Goal: Task Accomplishment & Management: Manage account settings

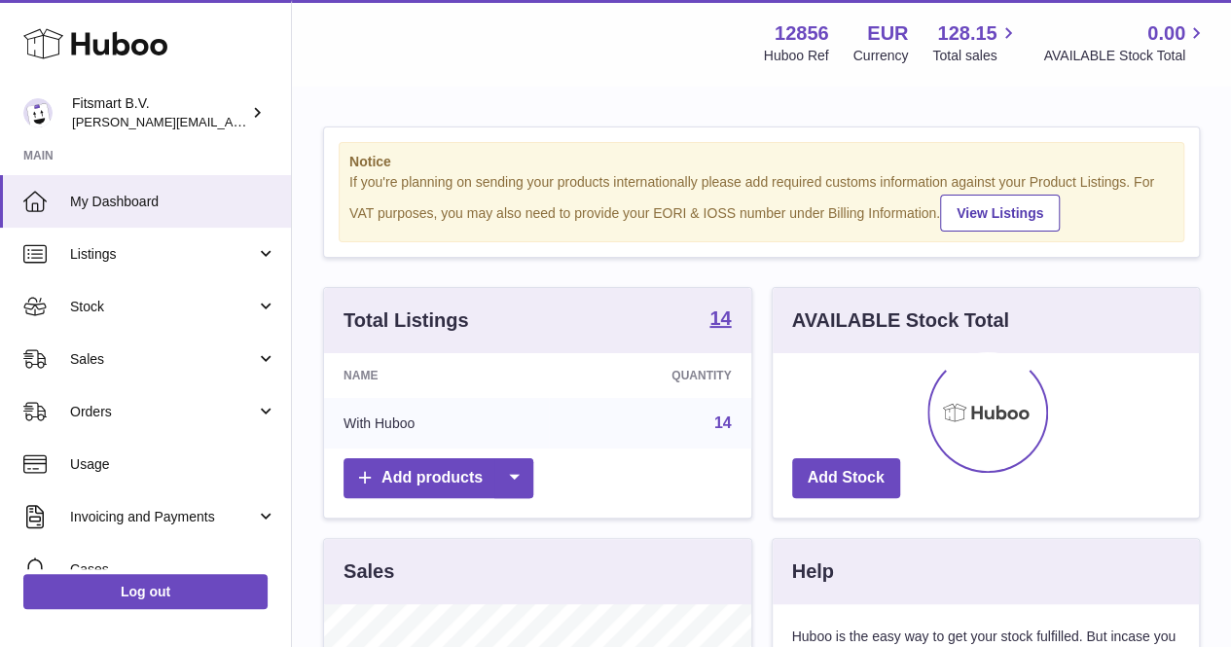
scroll to position [304, 426]
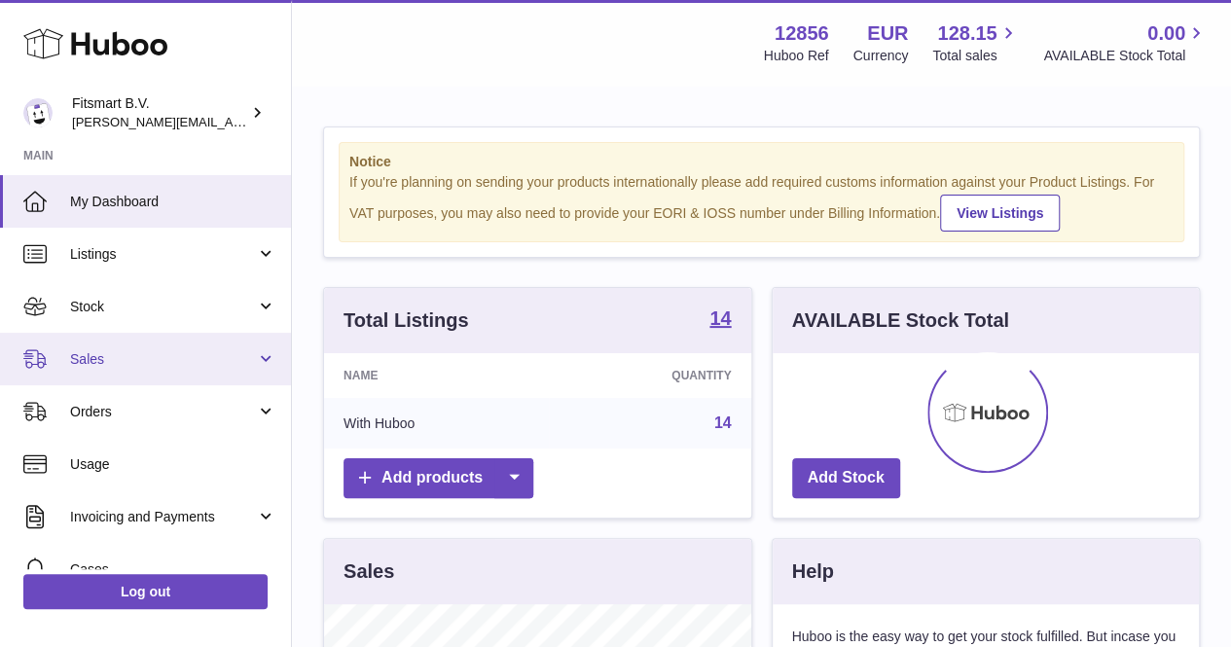
click at [117, 373] on link "Sales" at bounding box center [145, 359] width 291 height 53
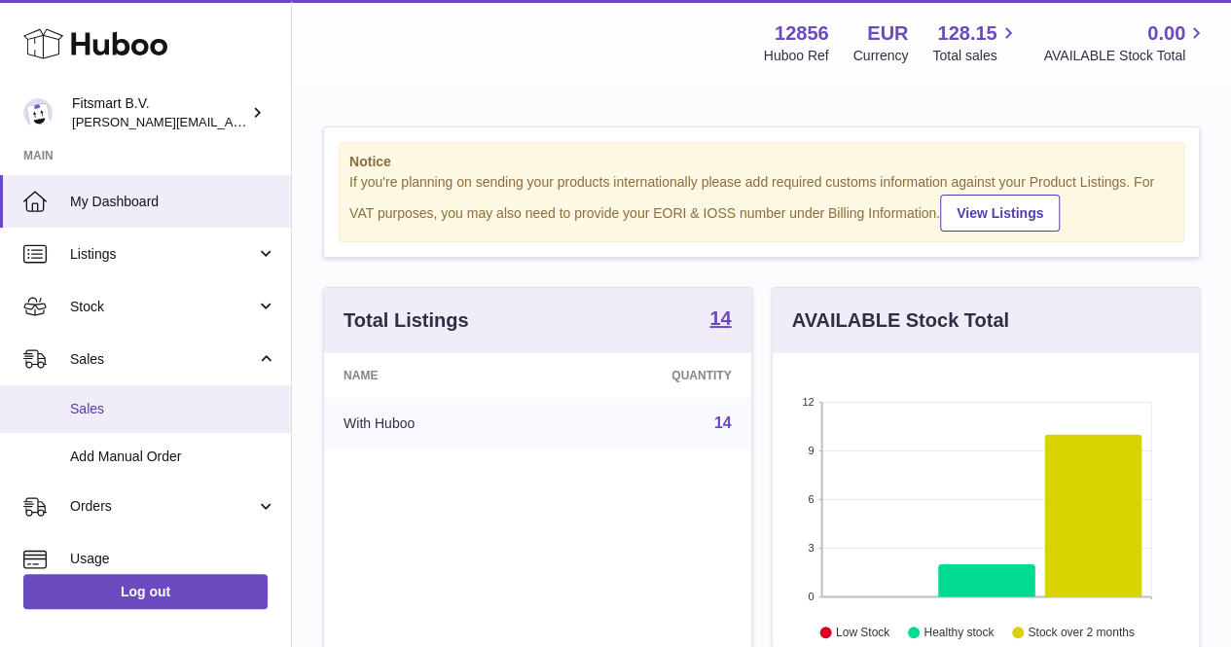
click at [104, 394] on link "Sales" at bounding box center [145, 409] width 291 height 48
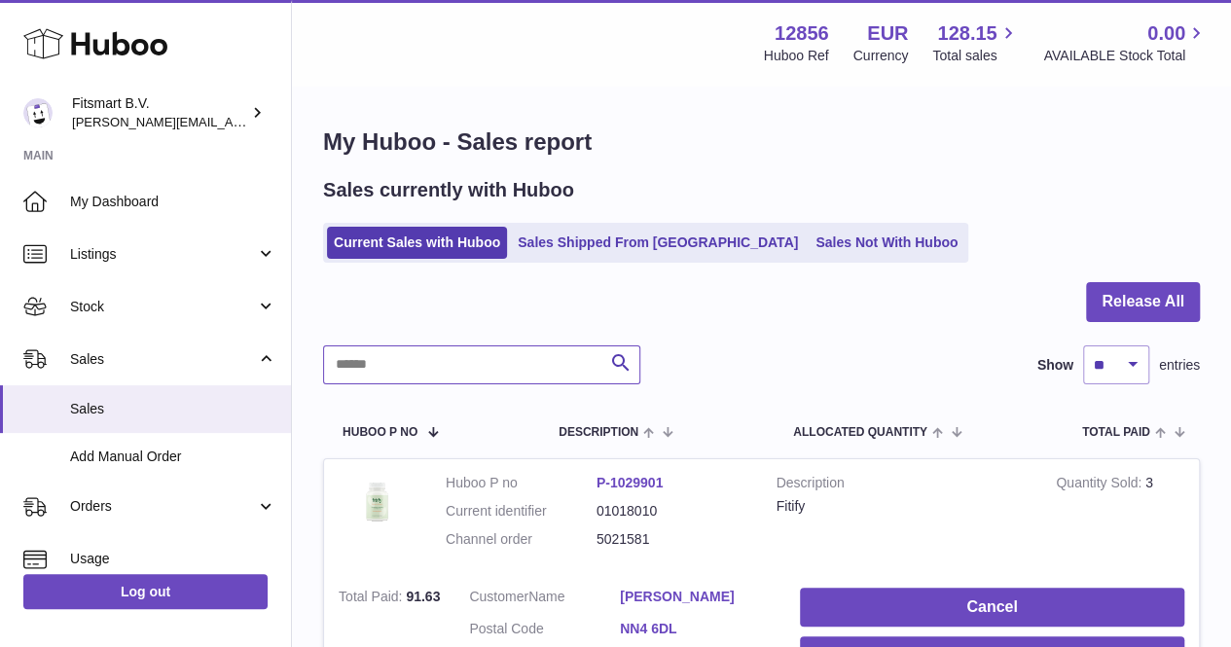
paste input "*******"
click at [408, 365] on input "text" at bounding box center [481, 364] width 317 height 39
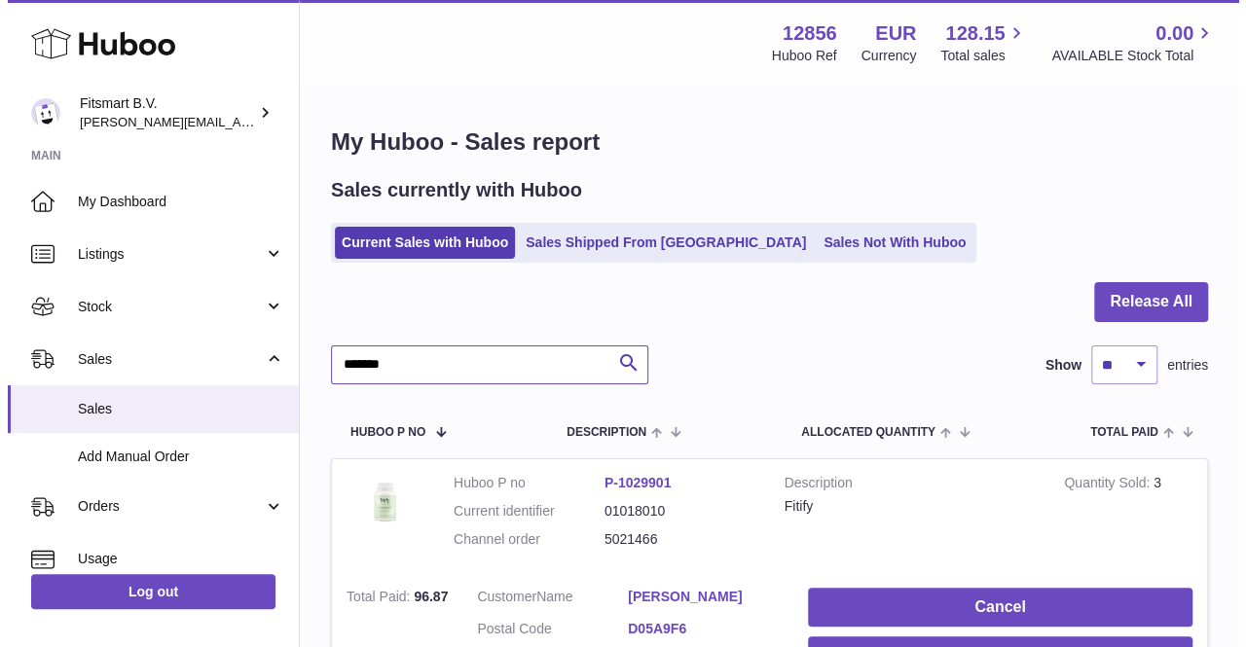
scroll to position [117, 0]
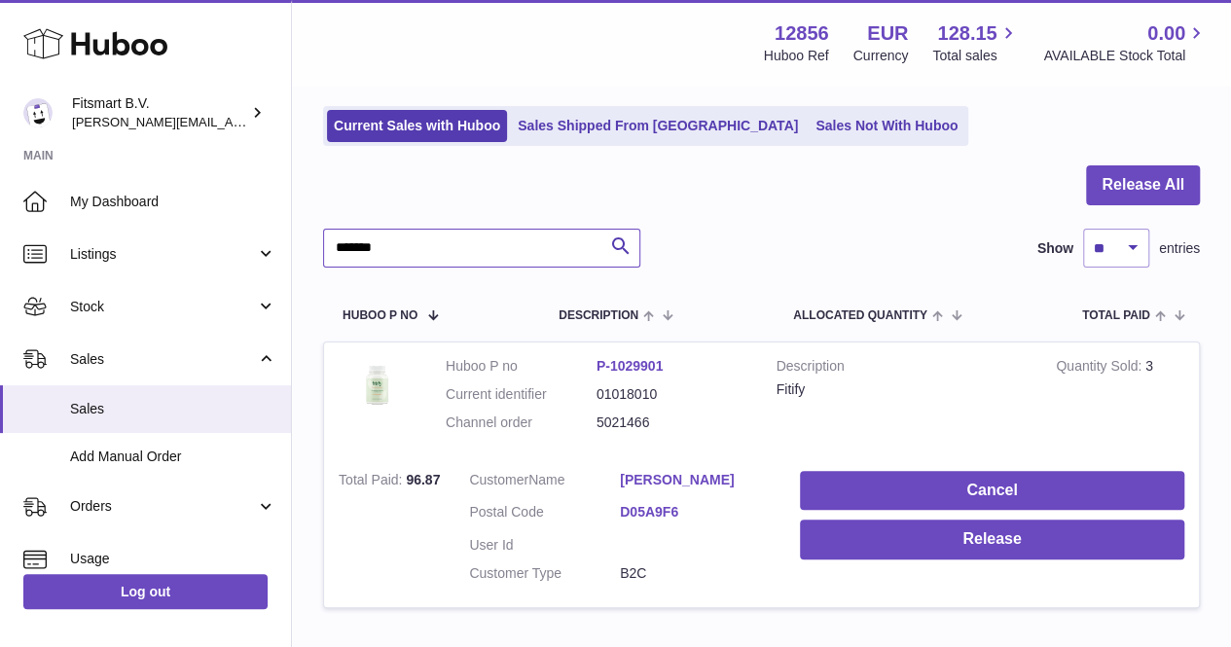
type input "*******"
click at [662, 488] on dd "[PERSON_NAME]" at bounding box center [695, 482] width 151 height 23
click at [646, 478] on link "[PERSON_NAME]" at bounding box center [695, 480] width 151 height 18
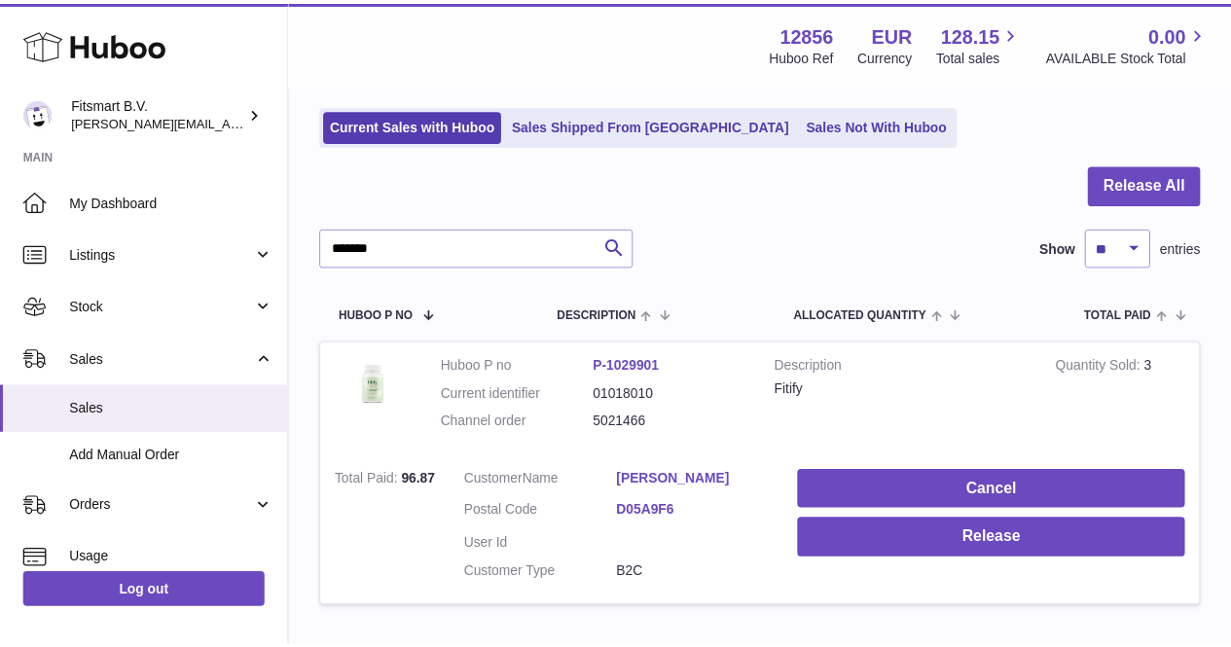
scroll to position [0, 0]
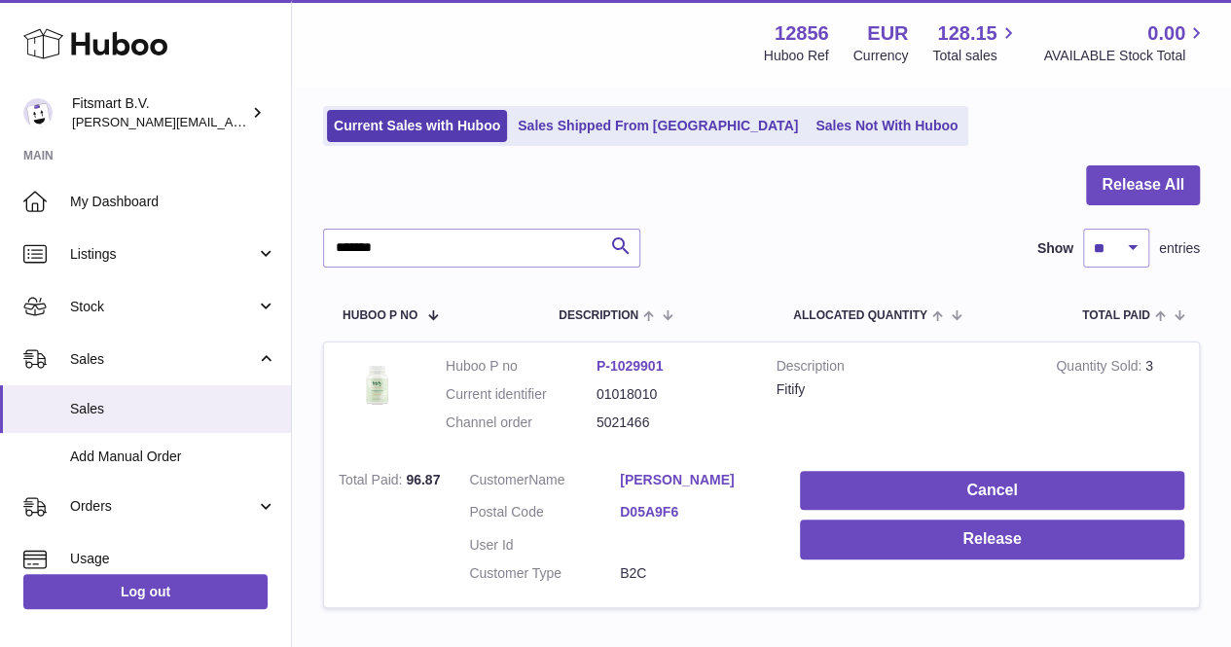
click at [1051, 466] on div at bounding box center [615, 323] width 1231 height 647
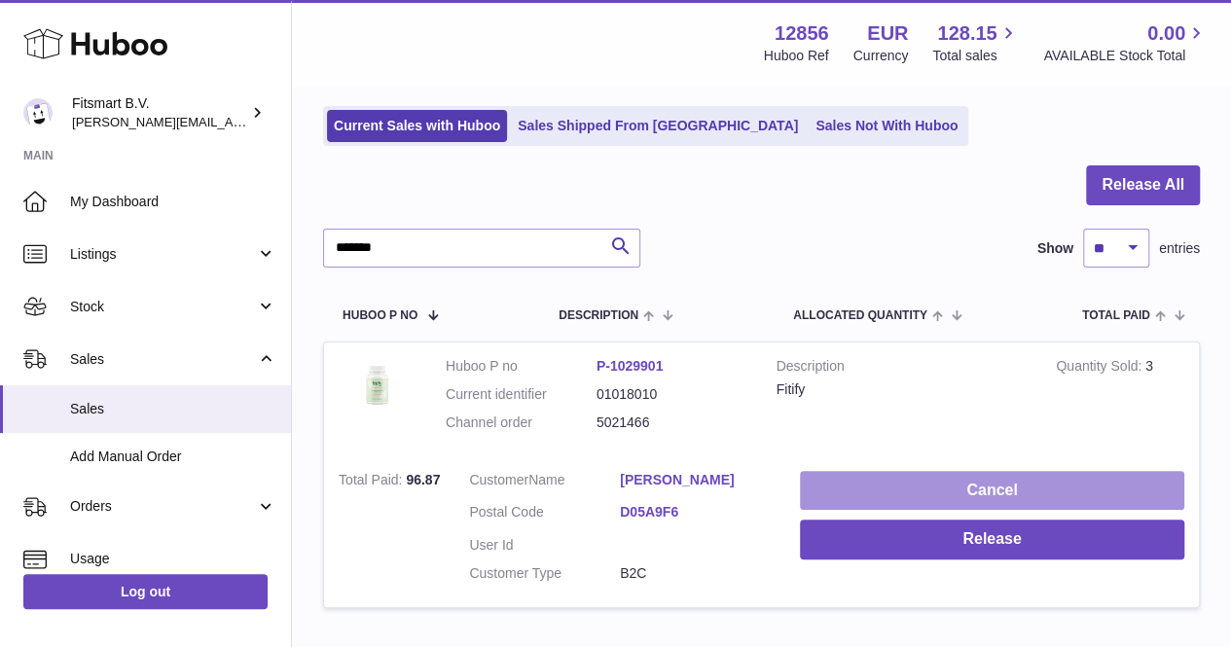
click at [1004, 478] on button "Cancel" at bounding box center [992, 491] width 384 height 40
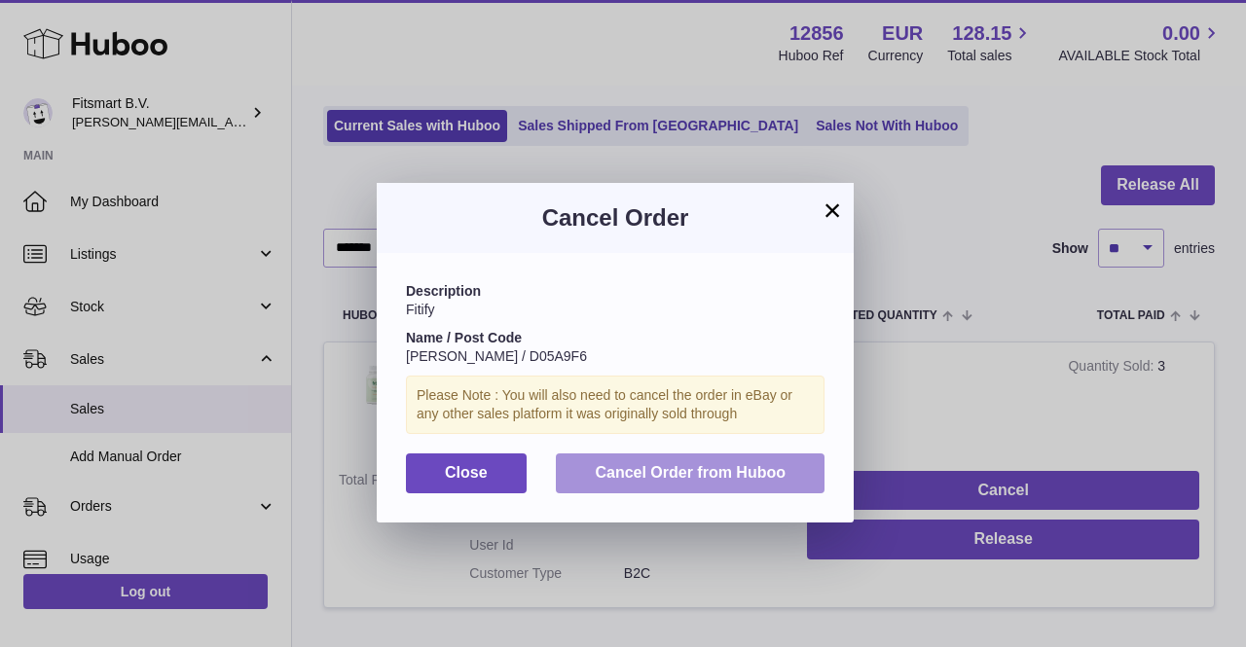
click at [749, 468] on span "Cancel Order from Huboo" at bounding box center [690, 472] width 191 height 17
